Goal: Information Seeking & Learning: Learn about a topic

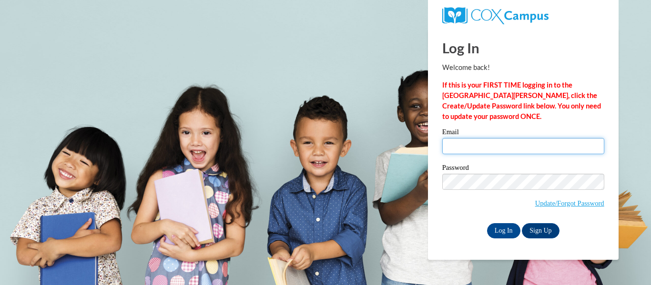
click at [456, 146] on input "Email" at bounding box center [523, 146] width 162 height 16
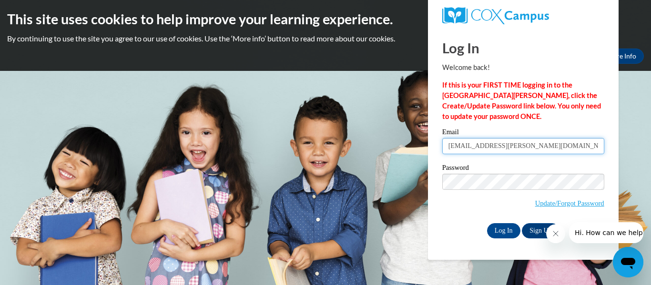
type input "[EMAIL_ADDRESS][PERSON_NAME][DOMAIN_NAME]"
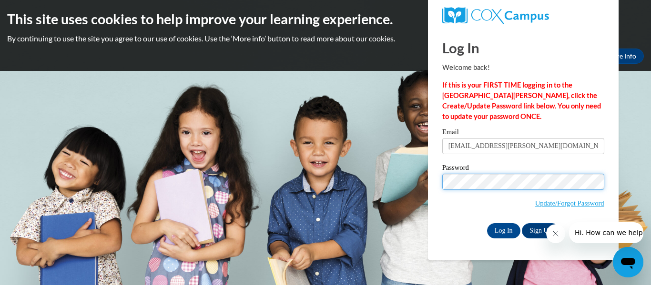
click at [487, 223] on input "Log In" at bounding box center [503, 230] width 33 height 15
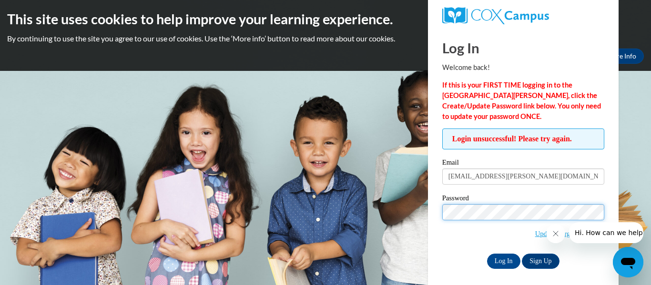
click at [487, 254] on input "Log In" at bounding box center [503, 261] width 33 height 15
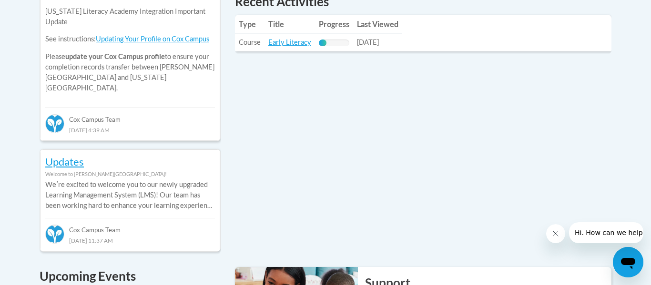
scroll to position [481, 0]
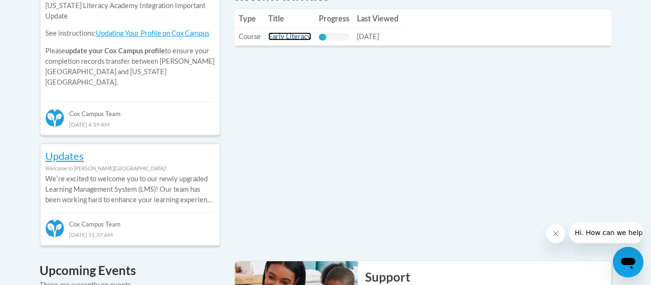
click at [287, 37] on link "Early Literacy" at bounding box center [289, 36] width 43 height 8
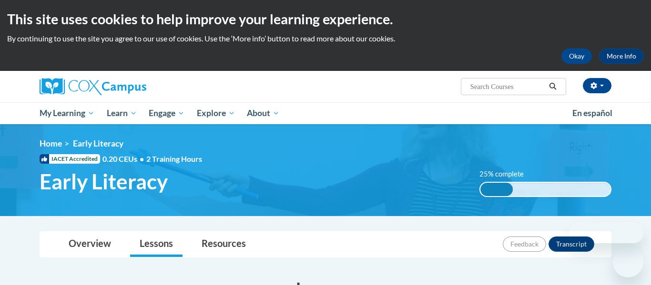
click at [287, 37] on p "By continuing to use the site you agree to our use of cookies. Use the ‘More in…" at bounding box center [325, 38] width 636 height 10
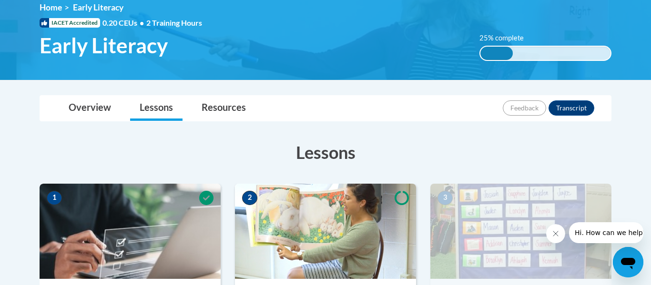
scroll to position [136, 0]
click at [519, 57] on div "25% complete 0.001%" at bounding box center [545, 53] width 132 height 15
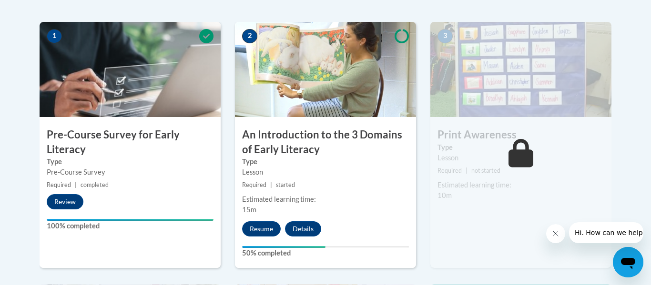
scroll to position [298, 0]
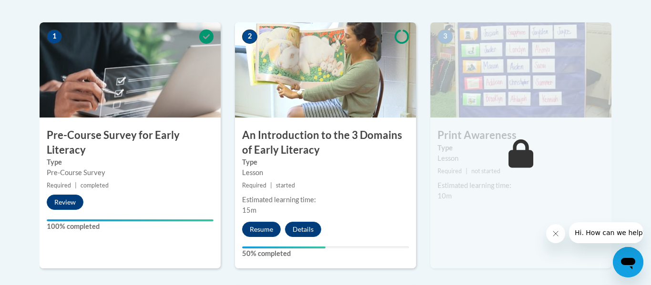
click at [321, 70] on img at bounding box center [325, 69] width 181 height 95
click at [260, 232] on button "Resume" at bounding box center [261, 229] width 39 height 15
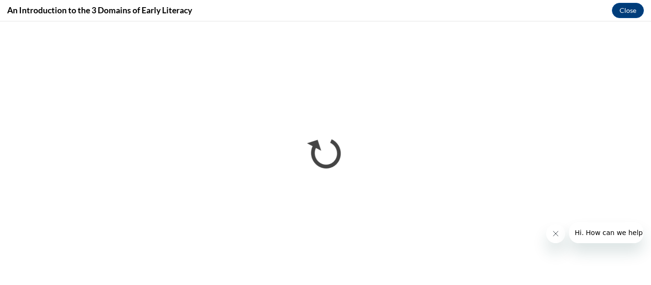
scroll to position [0, 0]
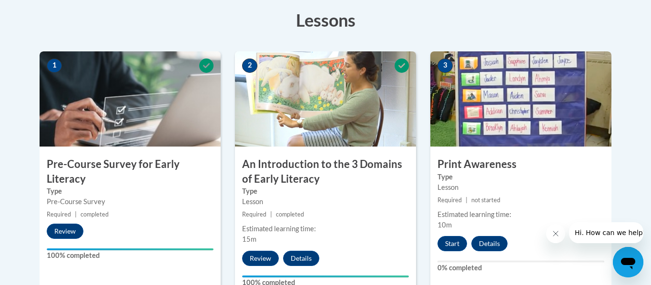
scroll to position [269, 0]
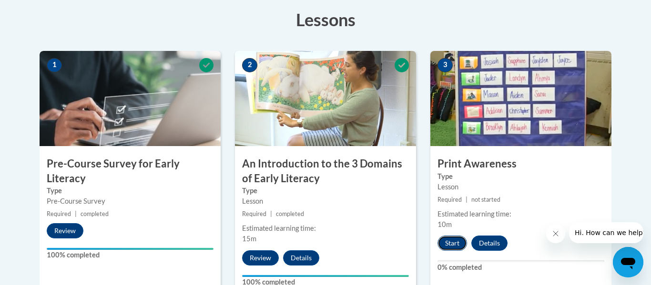
click at [457, 246] on button "Start" at bounding box center [452, 243] width 30 height 15
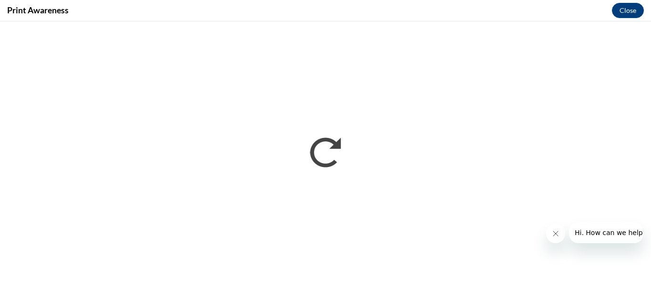
scroll to position [0, 0]
